Goal: Task Accomplishment & Management: Use online tool/utility

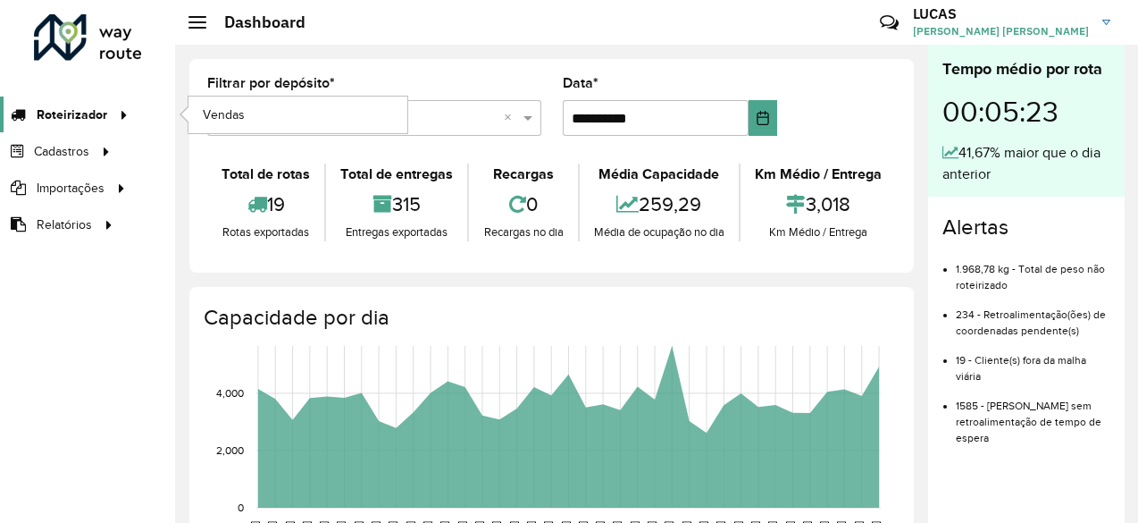
click at [114, 117] on icon at bounding box center [120, 113] width 15 height 27
click at [282, 116] on link "Vendas" at bounding box center [298, 115] width 219 height 36
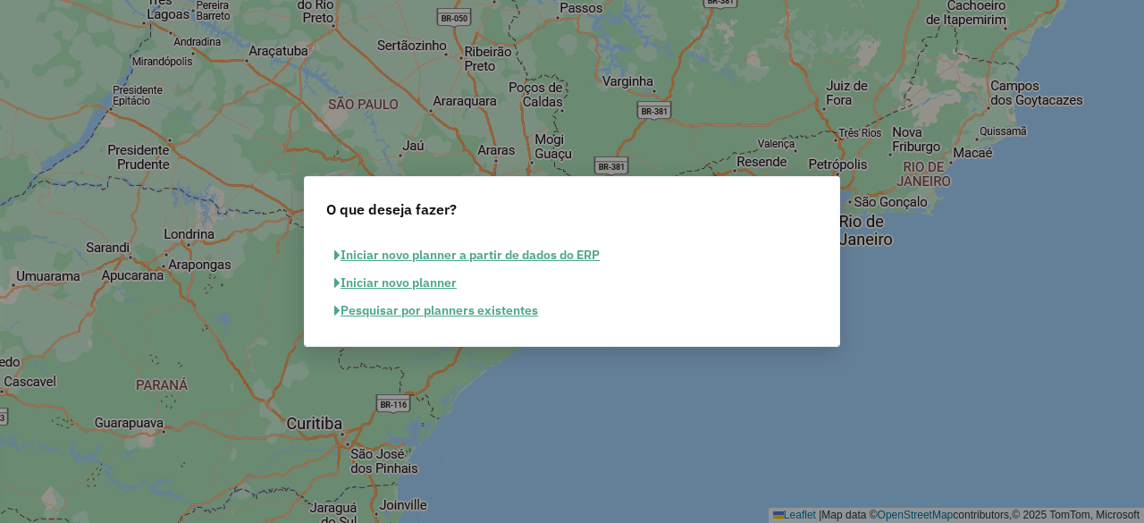
click at [499, 314] on button "Pesquisar por planners existentes" at bounding box center [436, 311] width 220 height 28
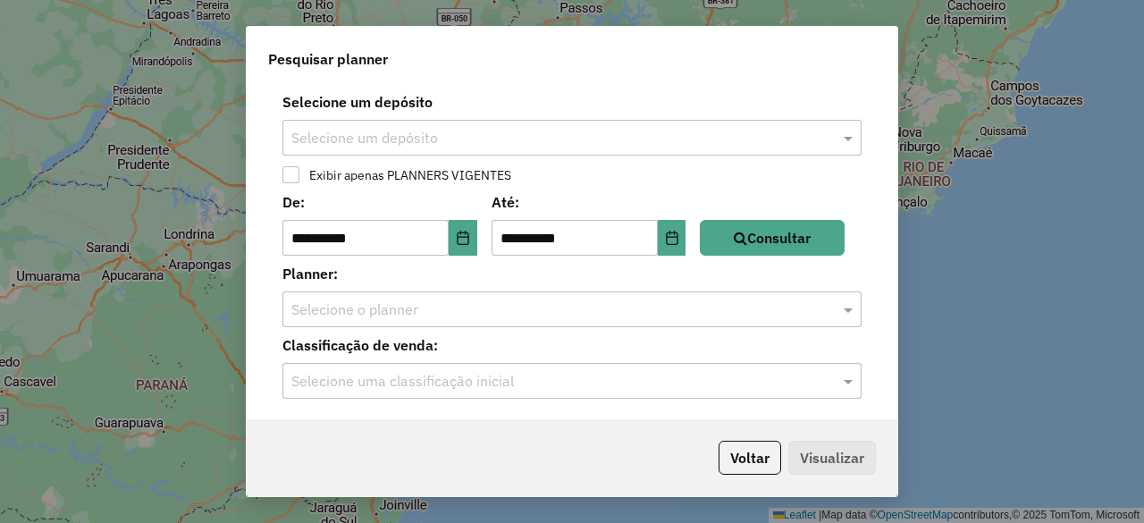
click at [340, 130] on input "text" at bounding box center [553, 138] width 525 height 21
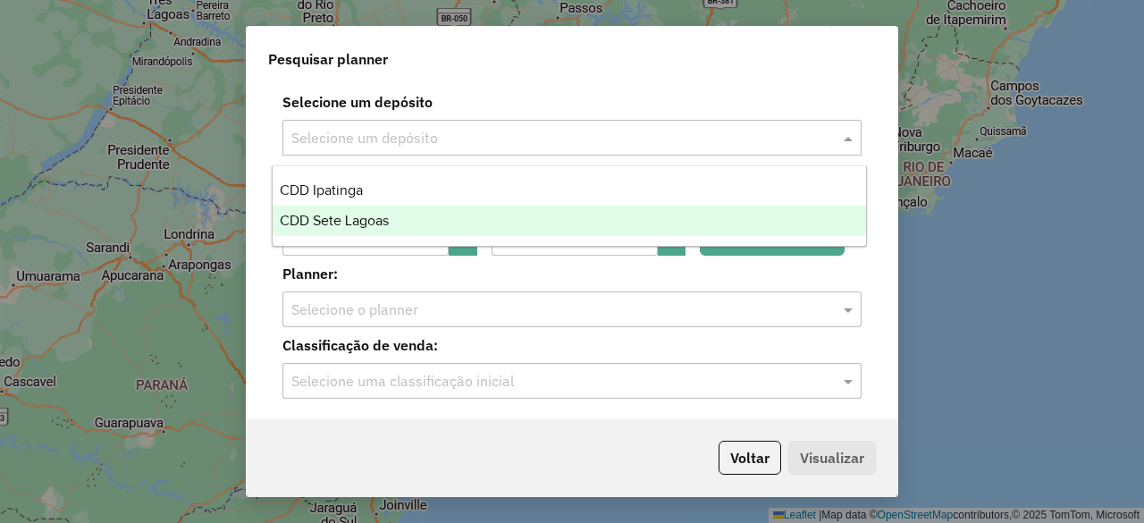
click at [358, 217] on span "CDD Sete Lagoas" at bounding box center [334, 220] width 109 height 15
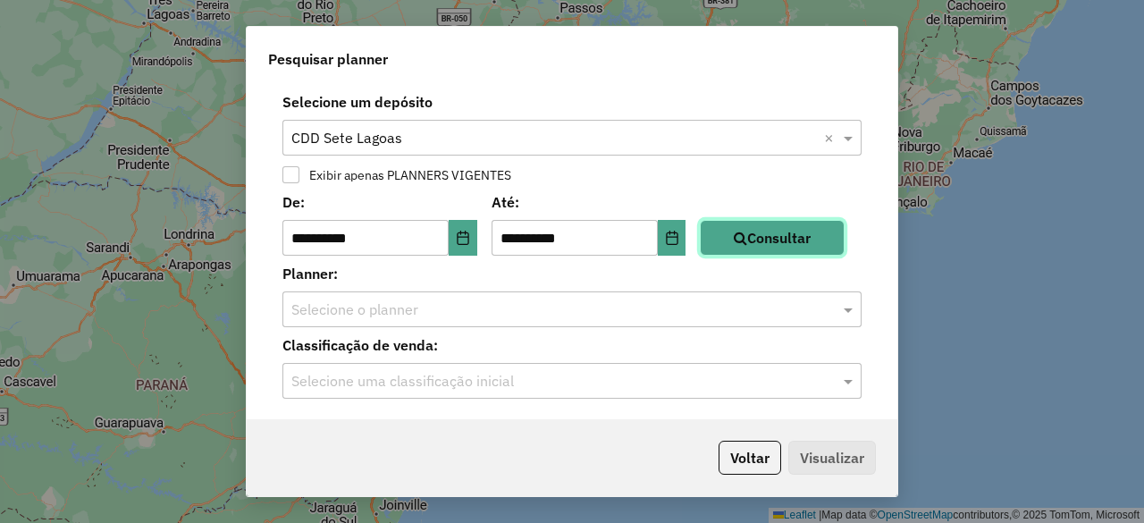
click at [779, 235] on button "Consultar" at bounding box center [772, 238] width 145 height 36
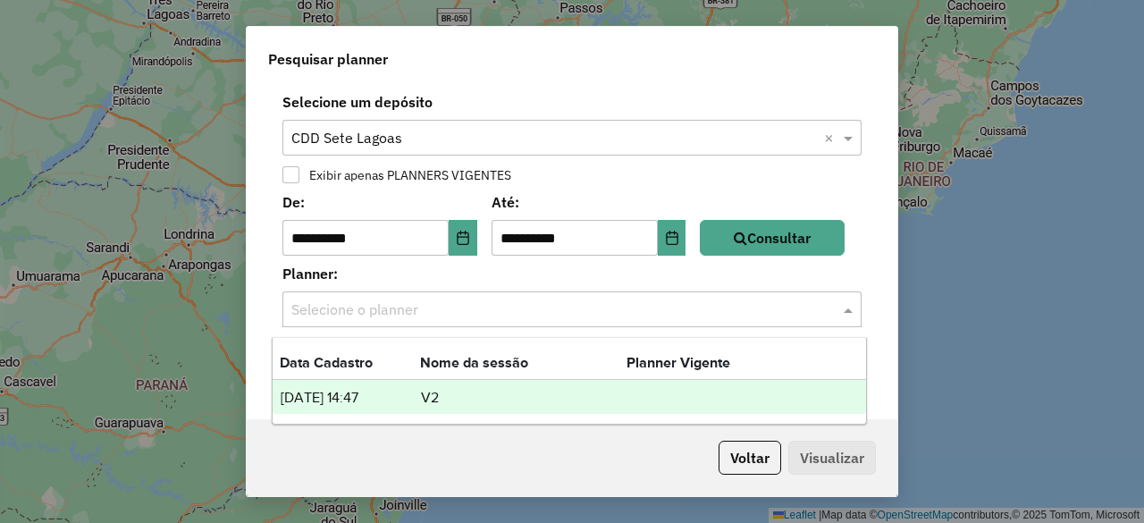
click at [481, 311] on input "text" at bounding box center [553, 309] width 525 height 21
click at [403, 388] on td "[DATE] 14:47" at bounding box center [350, 397] width 140 height 23
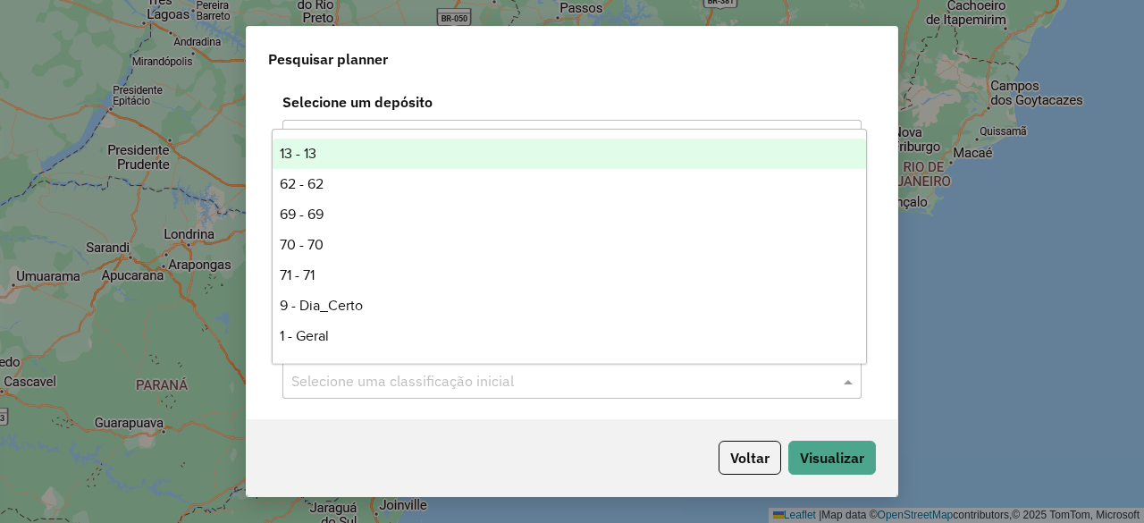
click at [477, 383] on input "text" at bounding box center [553, 381] width 525 height 21
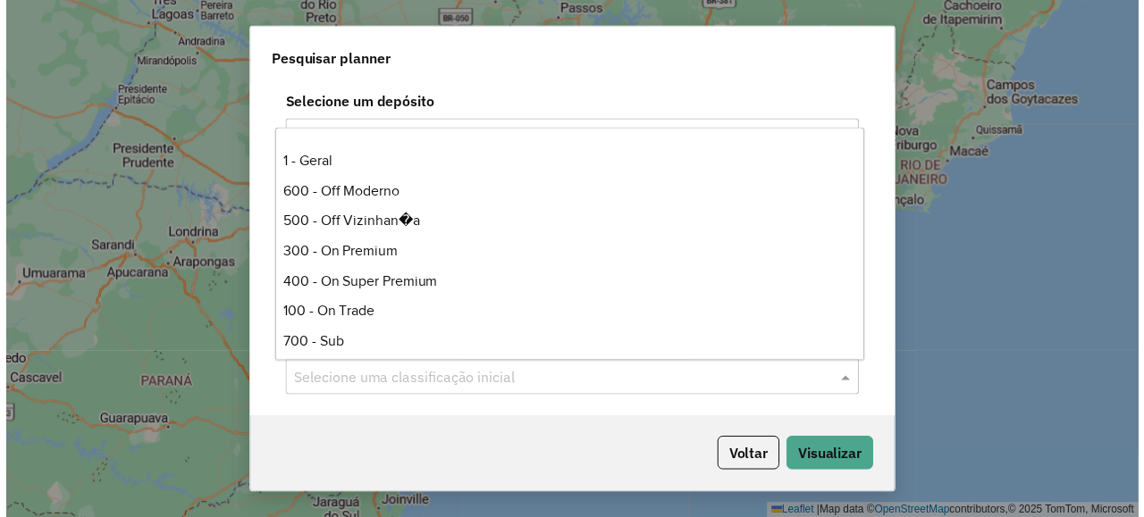
scroll to position [179, 0]
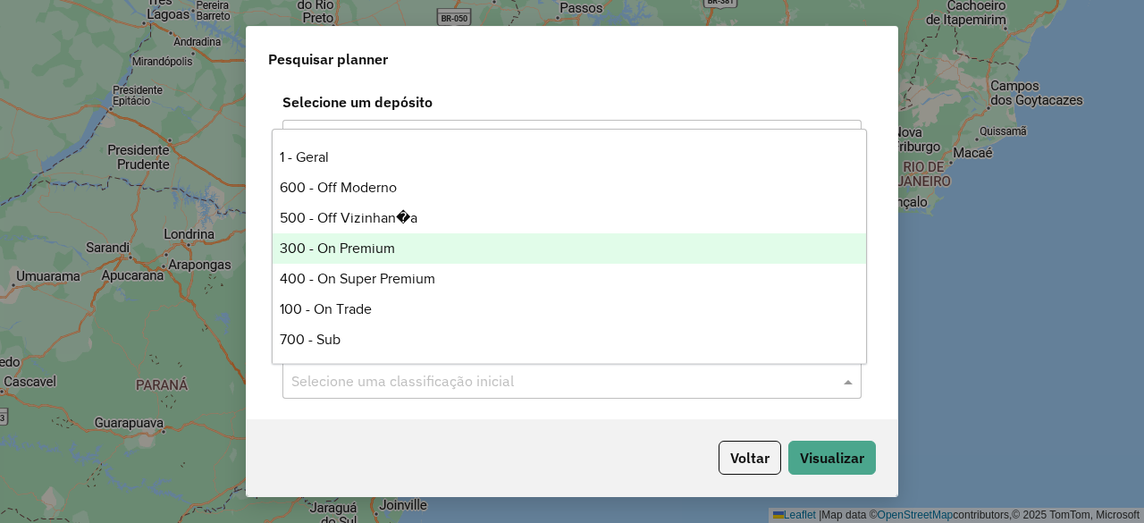
click at [424, 258] on div "300 - On Premium" at bounding box center [569, 248] width 592 height 30
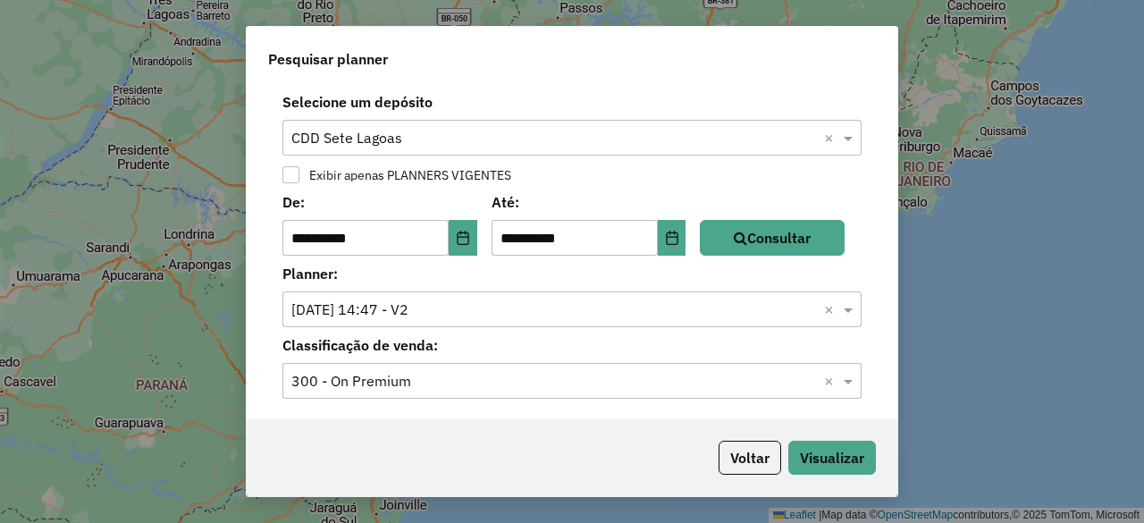
click at [502, 422] on div "Voltar Visualizar" at bounding box center [572, 457] width 651 height 77
click at [818, 453] on button "Visualizar" at bounding box center [832, 458] width 88 height 34
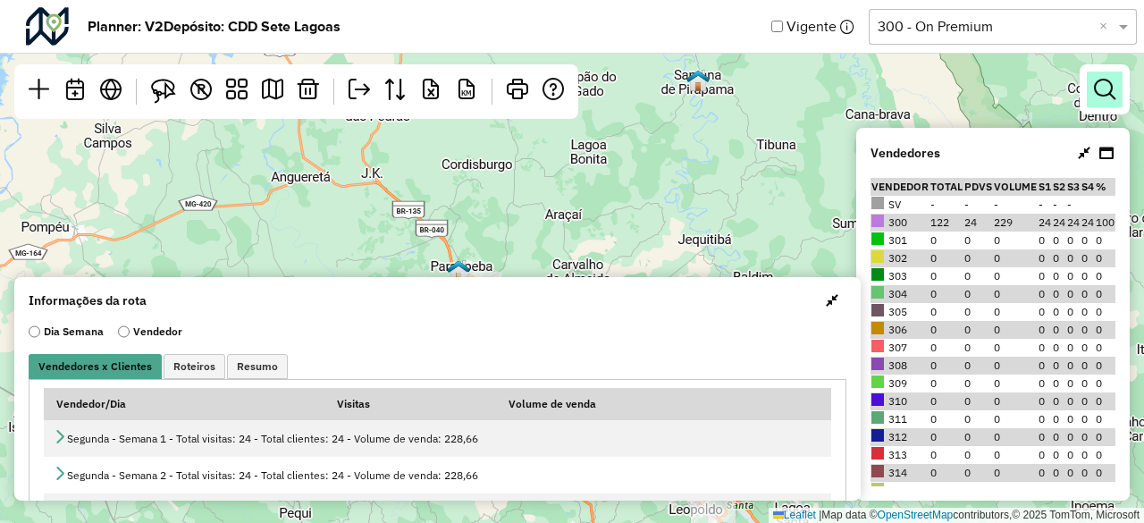
click at [1105, 96] on em at bounding box center [1104, 89] width 21 height 21
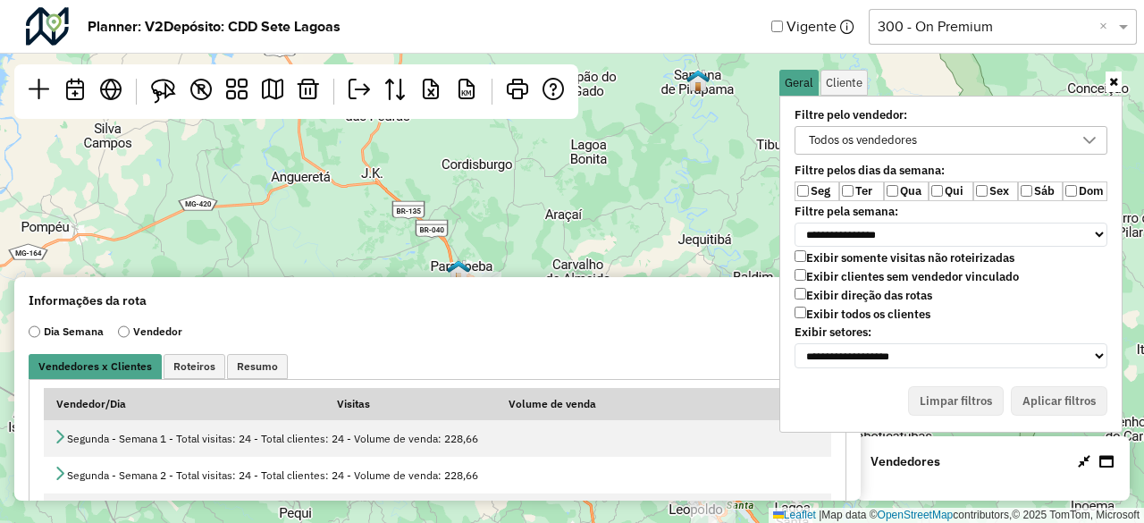
click at [851, 196] on label "Ter" at bounding box center [861, 191] width 45 height 20
click at [942, 192] on label "Qui" at bounding box center [950, 191] width 45 height 20
click at [990, 189] on label "Sex" at bounding box center [995, 191] width 45 height 20
click at [901, 314] on label "Exibir todos os clientes" at bounding box center [862, 313] width 136 height 15
click at [911, 277] on label "Exibir clientes sem vendedor vinculado" at bounding box center [906, 276] width 224 height 15
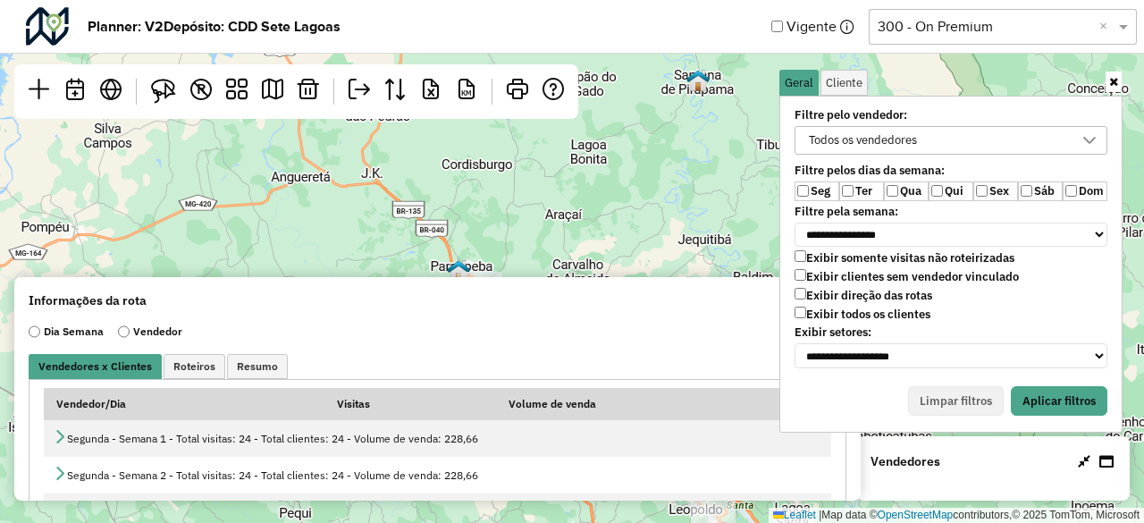
click at [863, 190] on label "Ter" at bounding box center [861, 191] width 45 height 20
click at [895, 196] on label "Qua" at bounding box center [906, 191] width 45 height 20
click at [1069, 398] on button "Aplicar filtros" at bounding box center [1059, 401] width 97 height 30
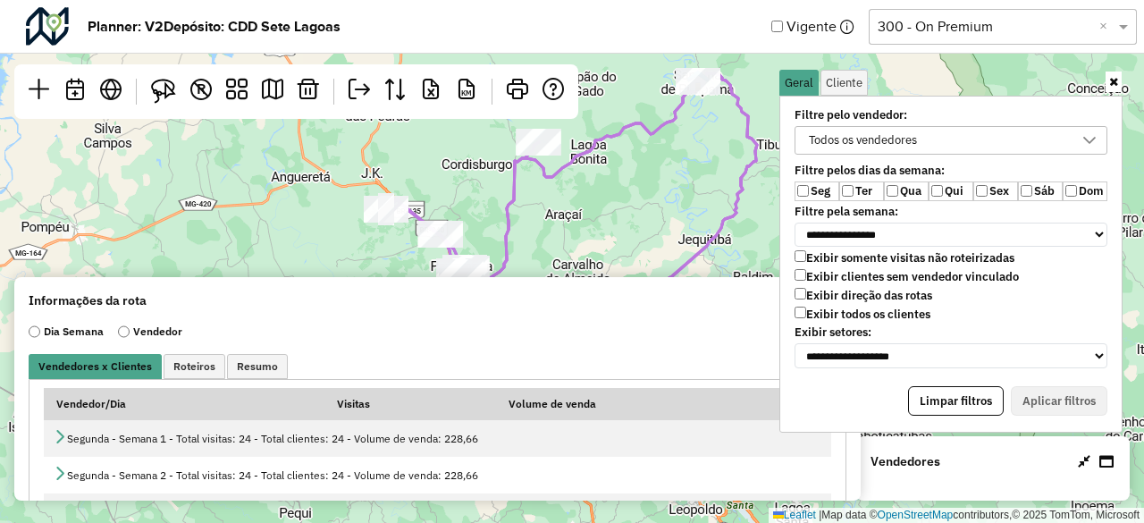
click at [990, 19] on input "text" at bounding box center [984, 26] width 214 height 21
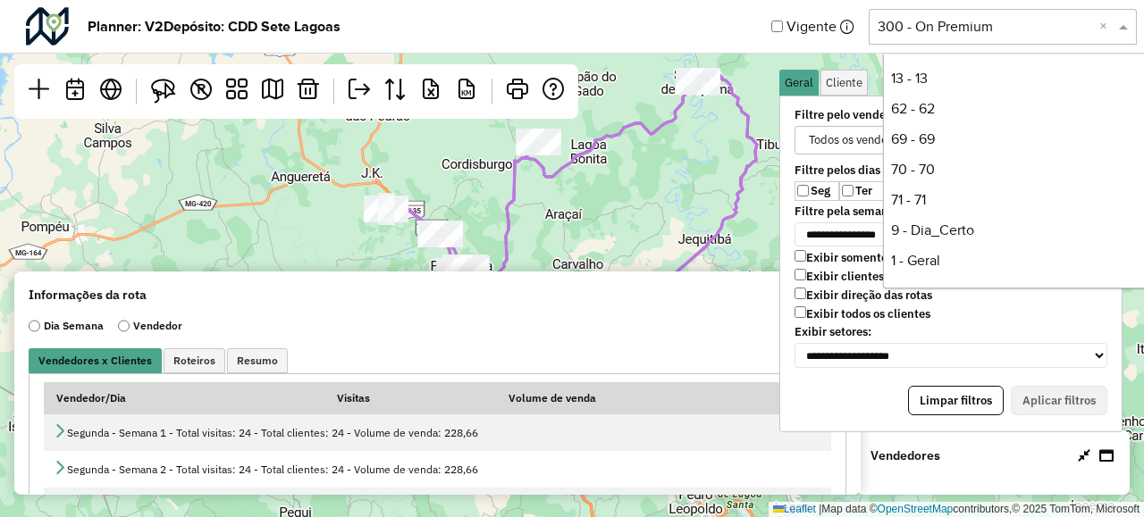
scroll to position [241, 0]
